Goal: Task Accomplishment & Management: Use online tool/utility

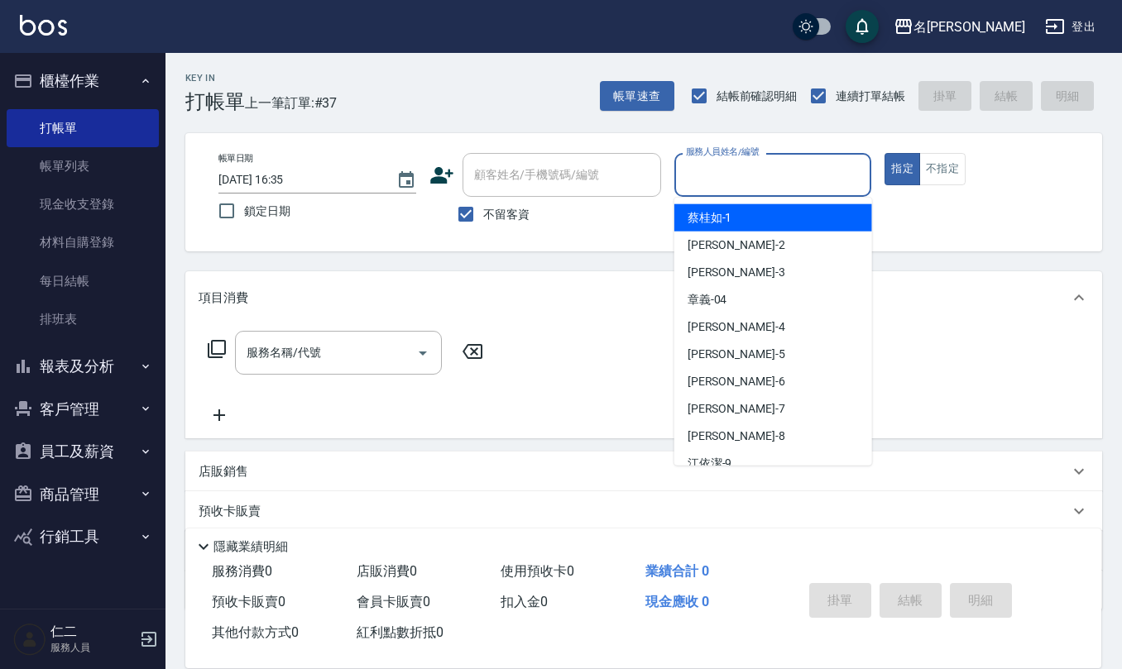
click at [719, 180] on input "服務人員姓名/編號" at bounding box center [773, 174] width 183 height 29
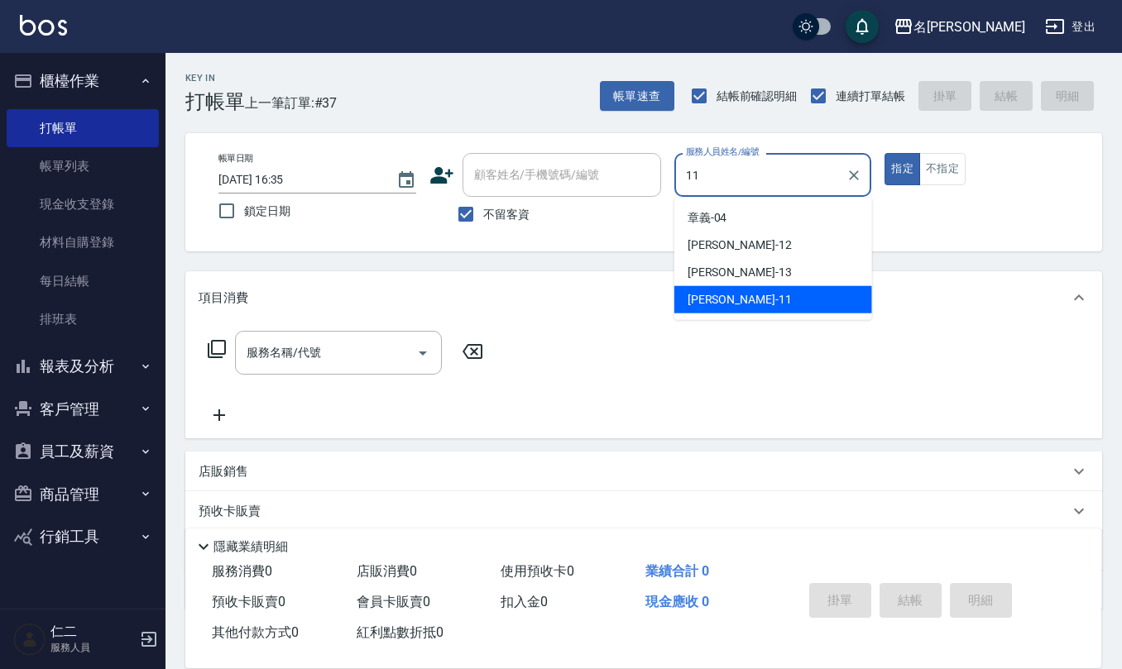
type input "[PERSON_NAME]-11"
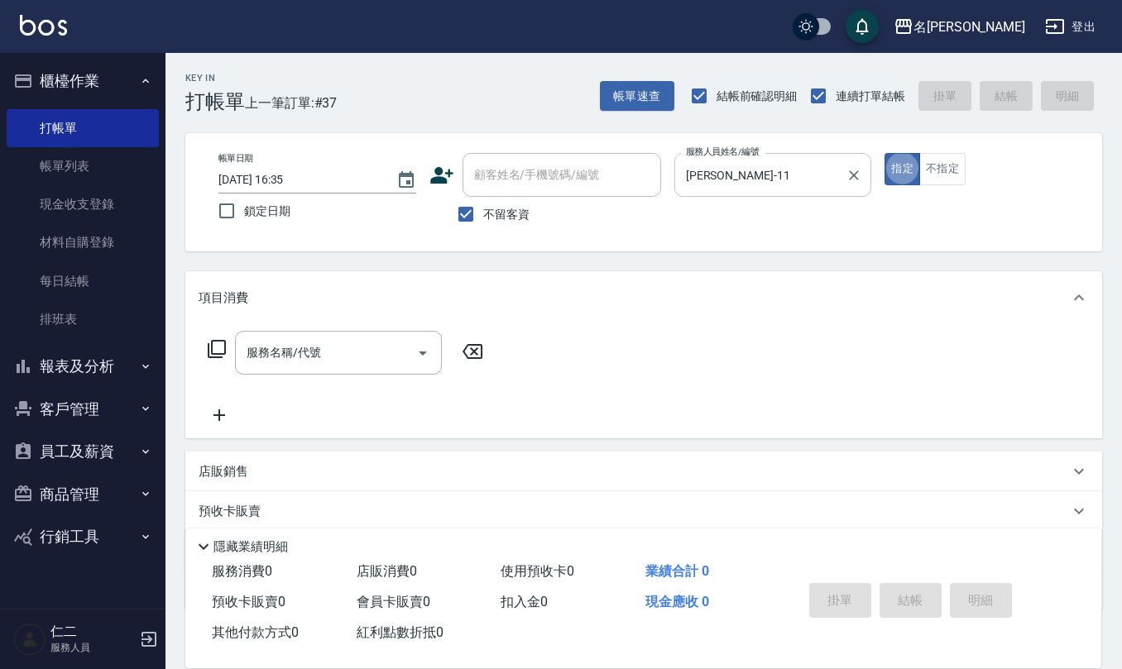
type button "true"
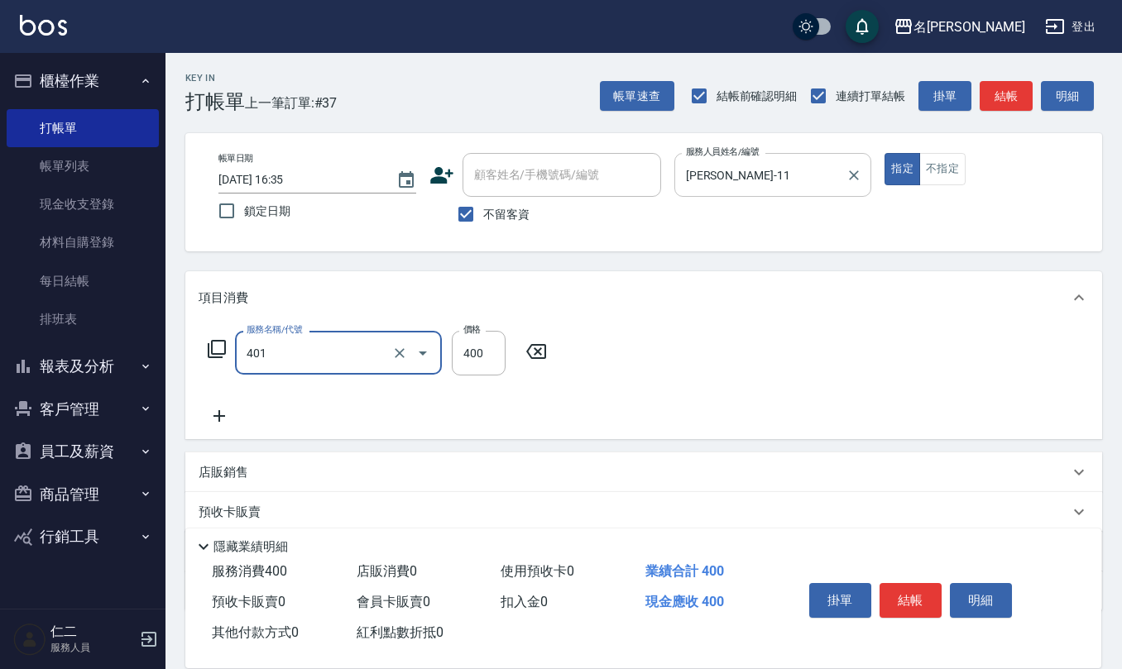
type input "剪髮(401)"
type input "200"
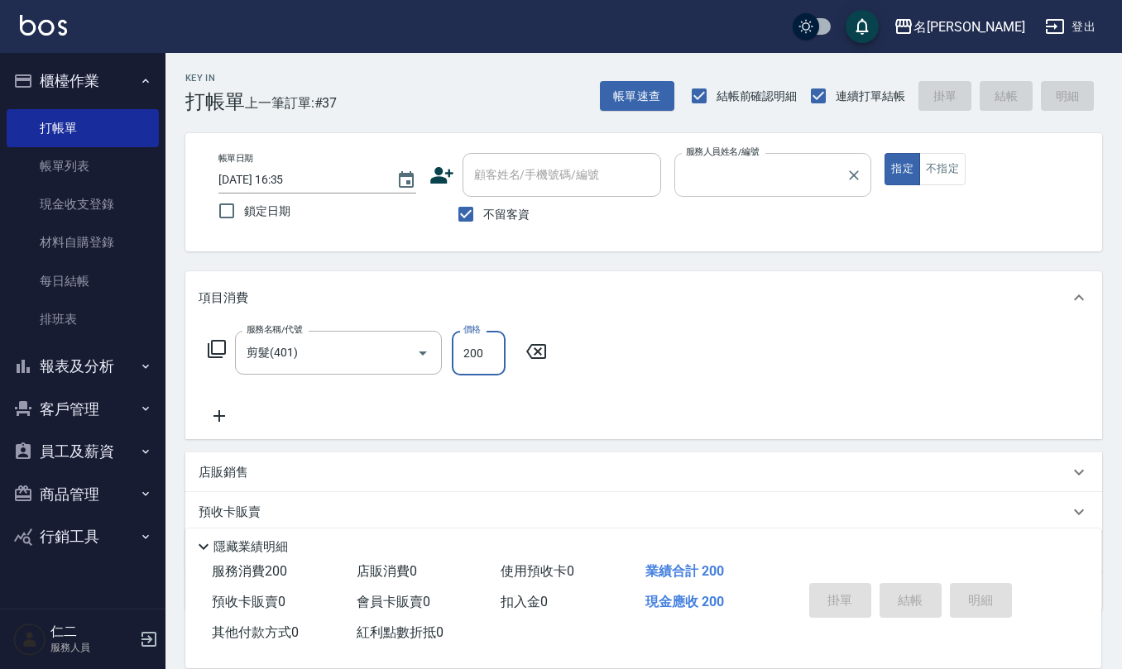
type input "[DATE] 17:23"
type input "1"
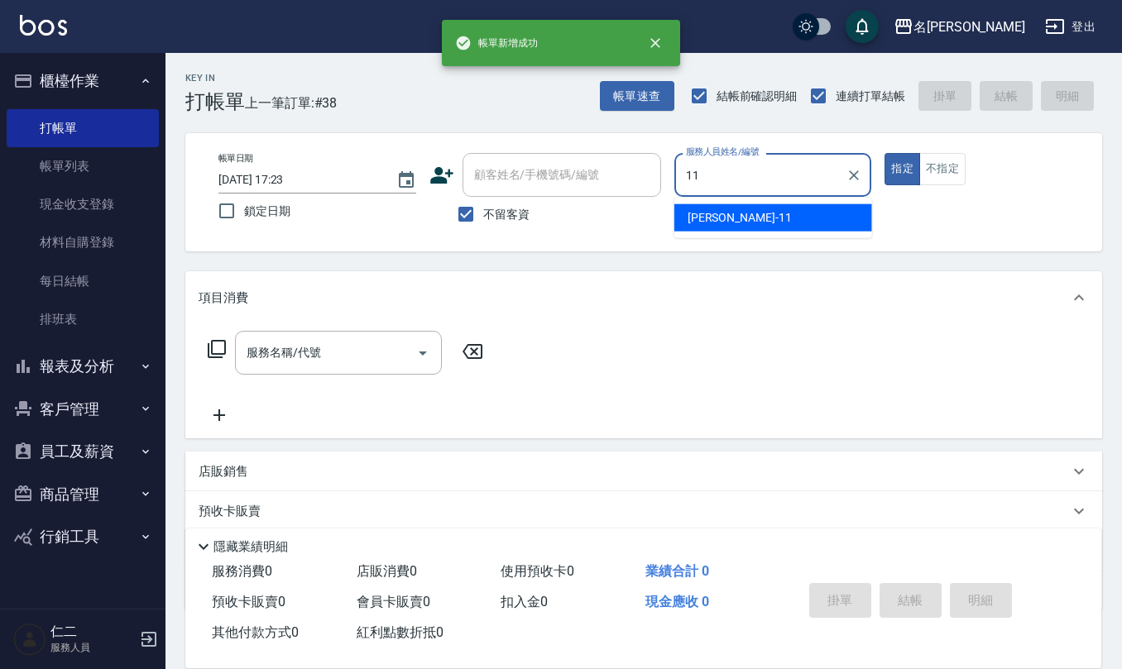
type input "[PERSON_NAME]-11"
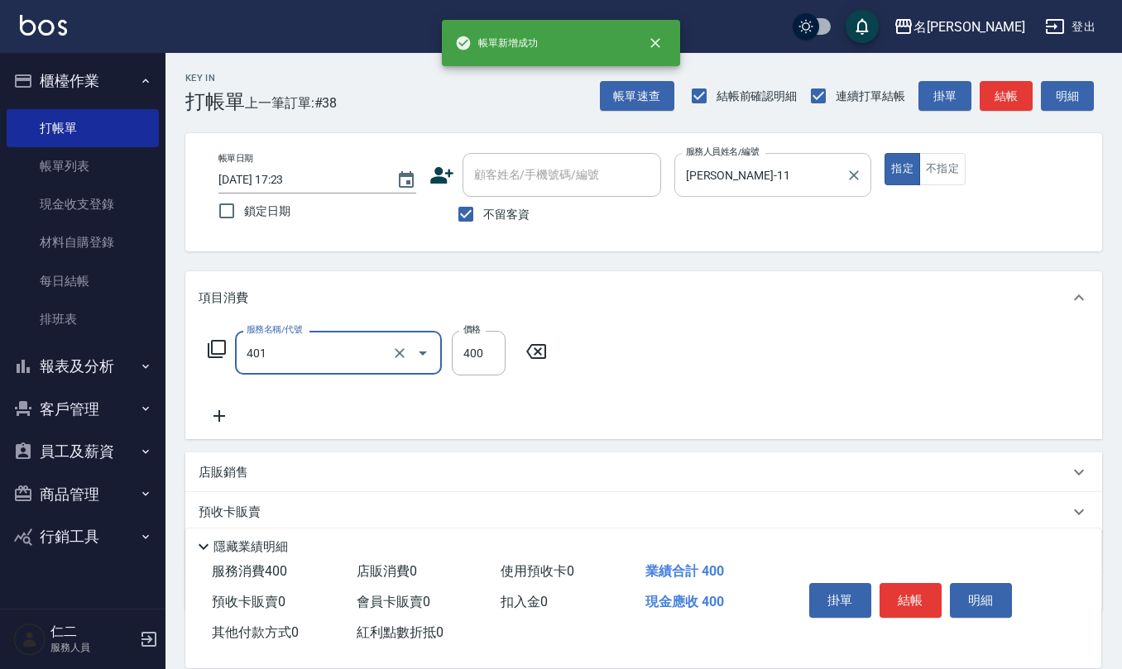
type input "剪髮(401)"
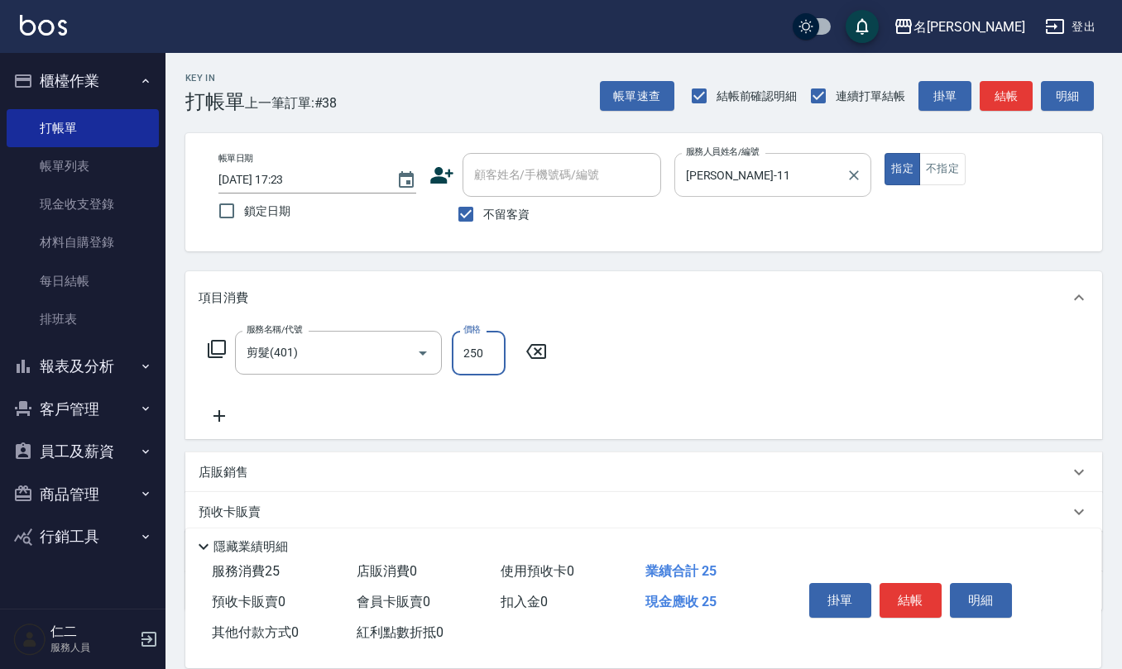
type input "250"
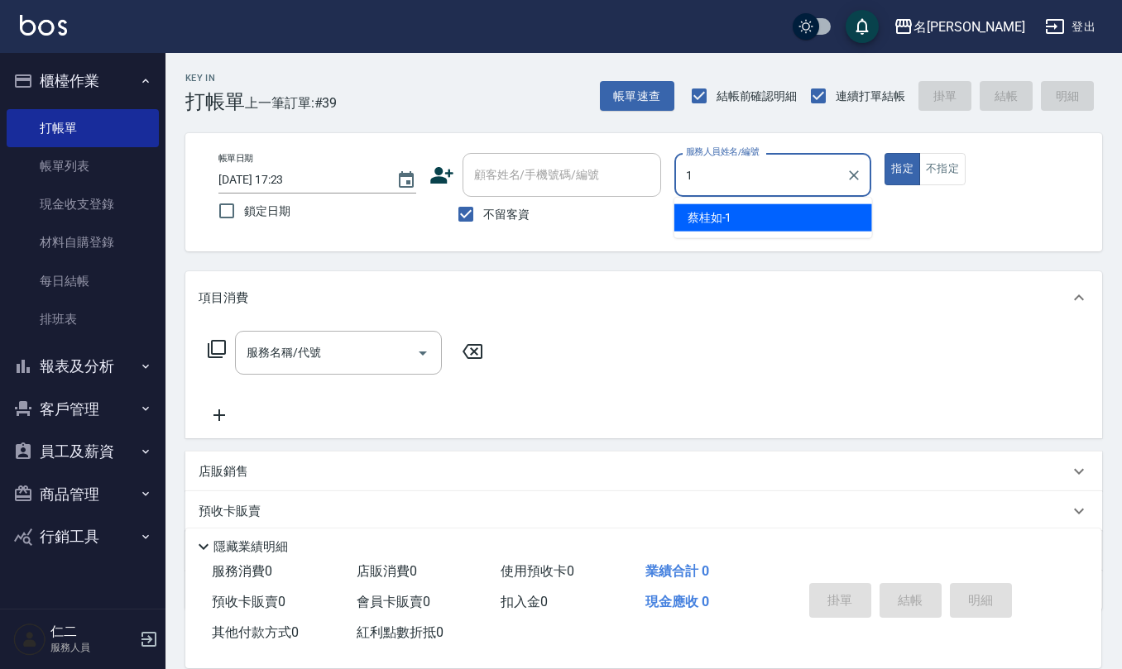
type input "[PERSON_NAME]1"
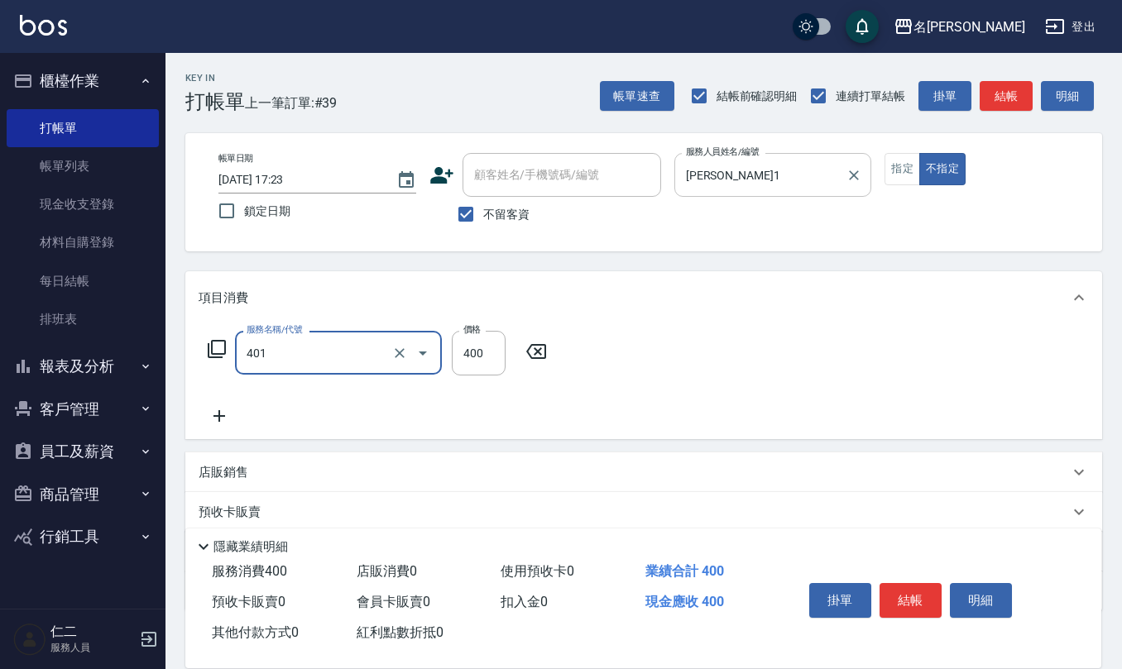
type input "剪髮(401)"
type input "150"
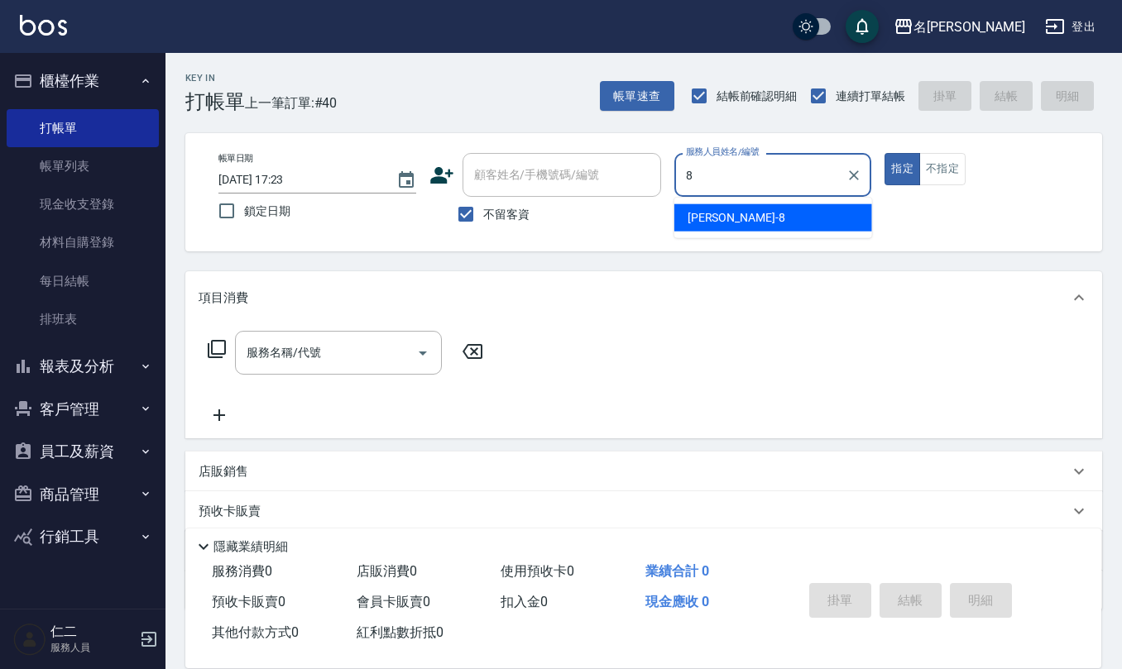
type input "[PERSON_NAME]-8"
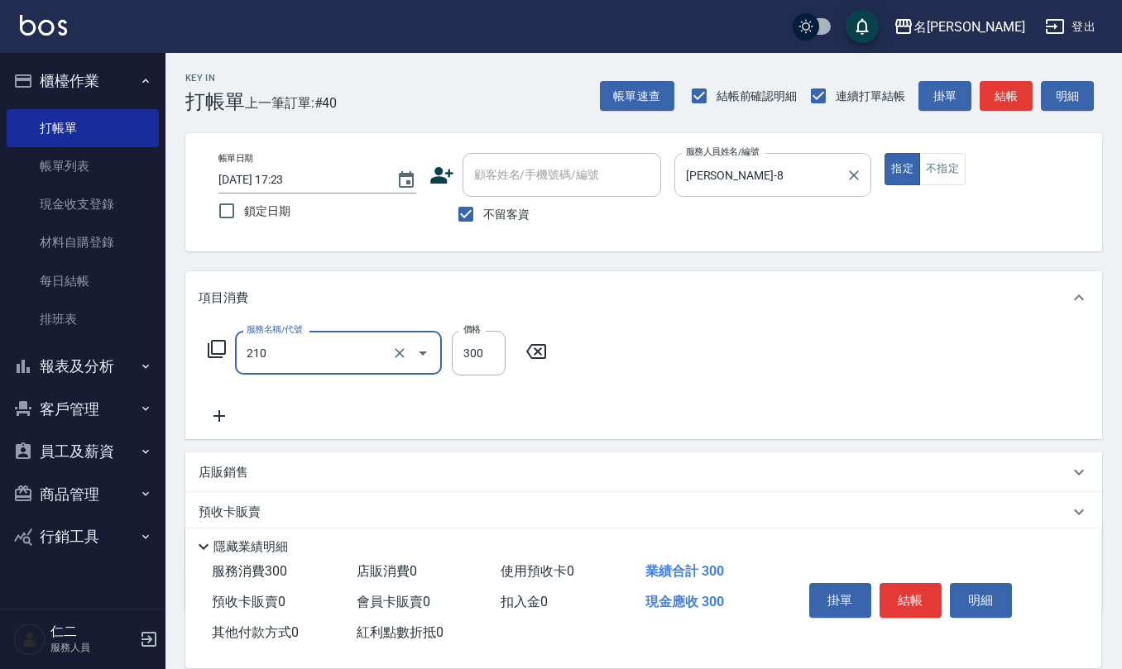
type input "[PERSON_NAME]洗髮精(210)"
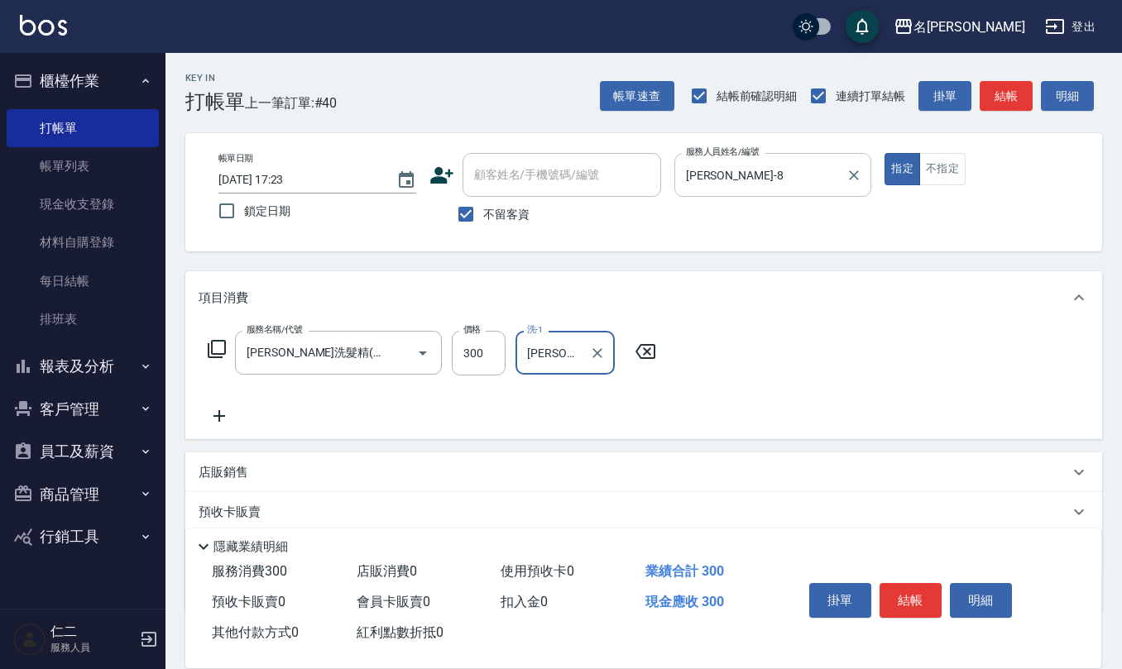
type input "[PERSON_NAME]-28"
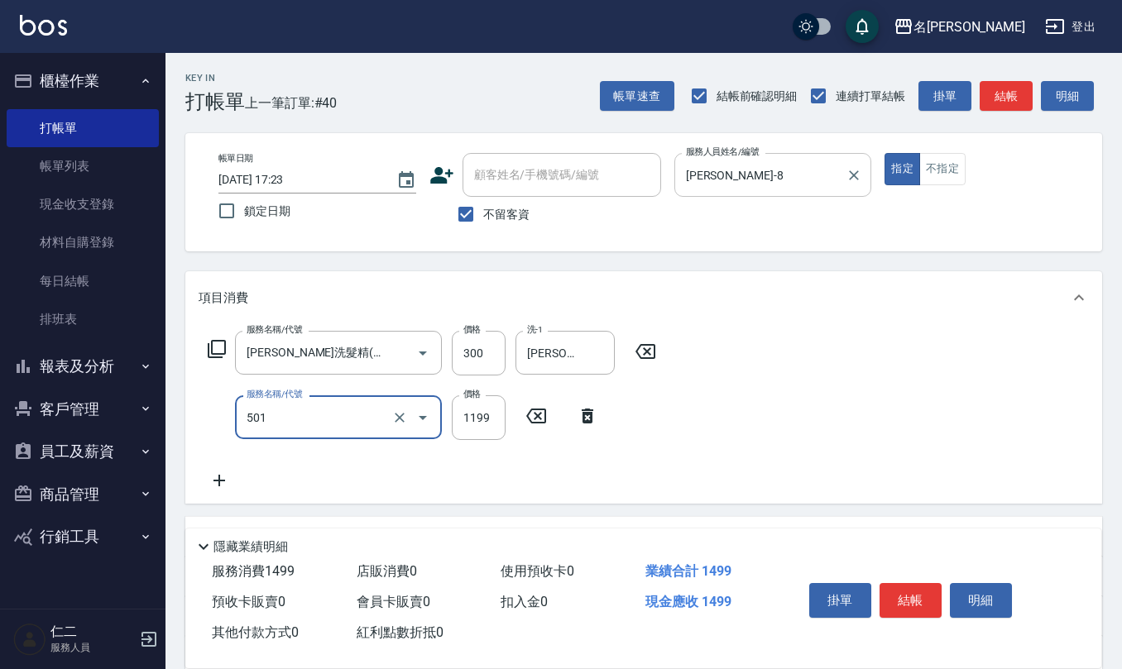
type input "染髮(501)"
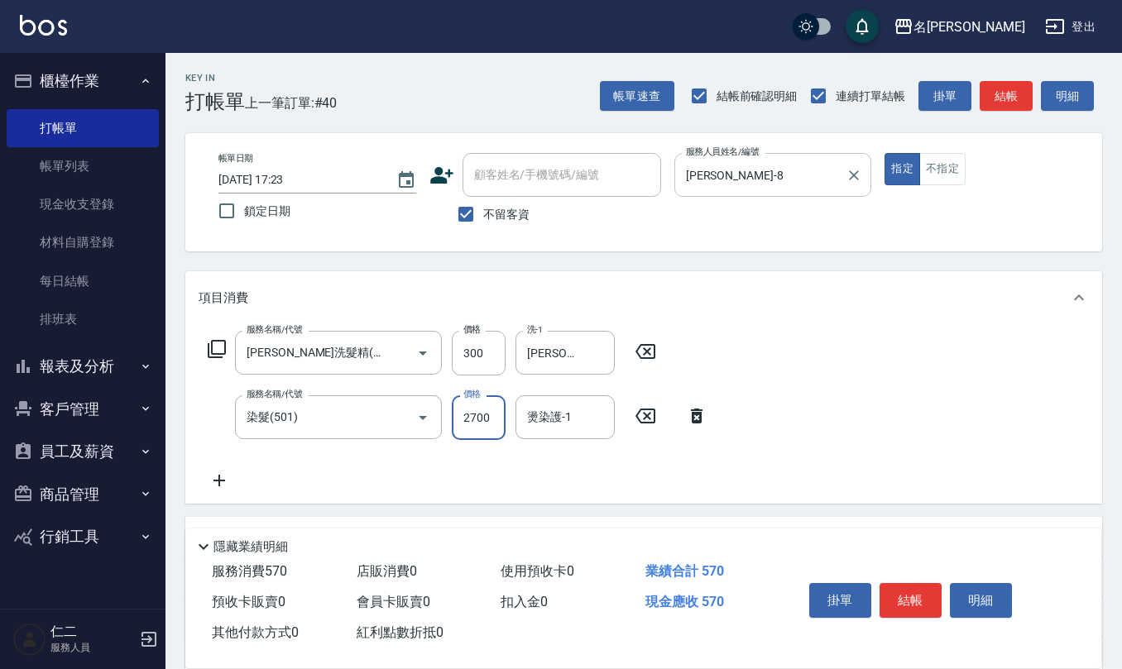
type input "2700"
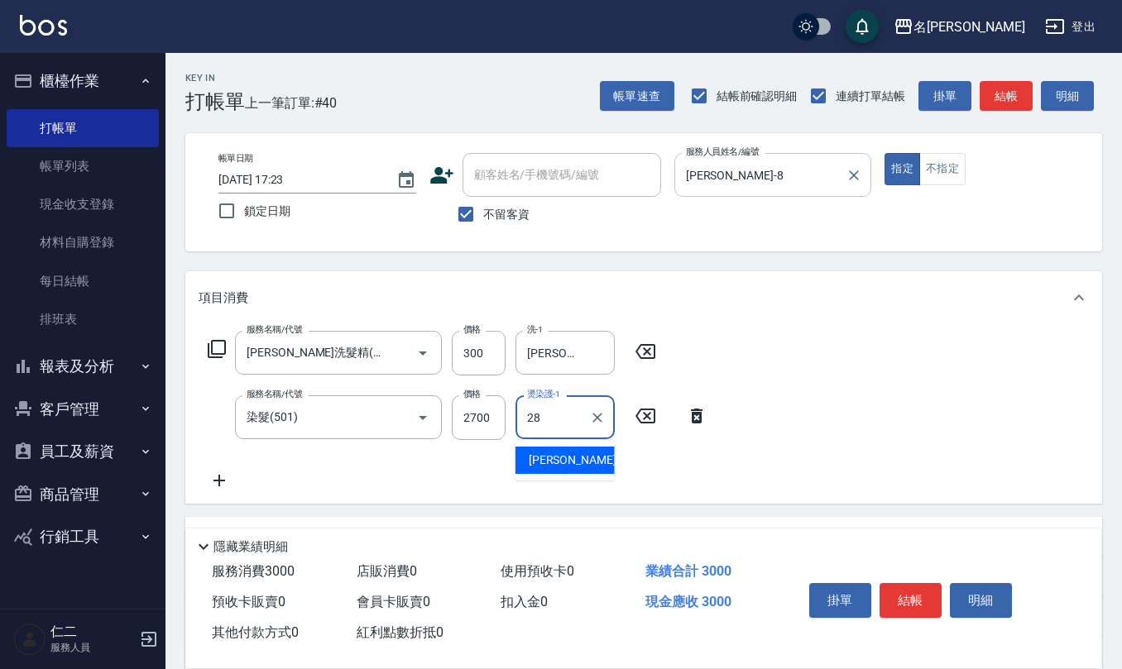
type input "[PERSON_NAME]-28"
